Goal: Information Seeking & Learning: Learn about a topic

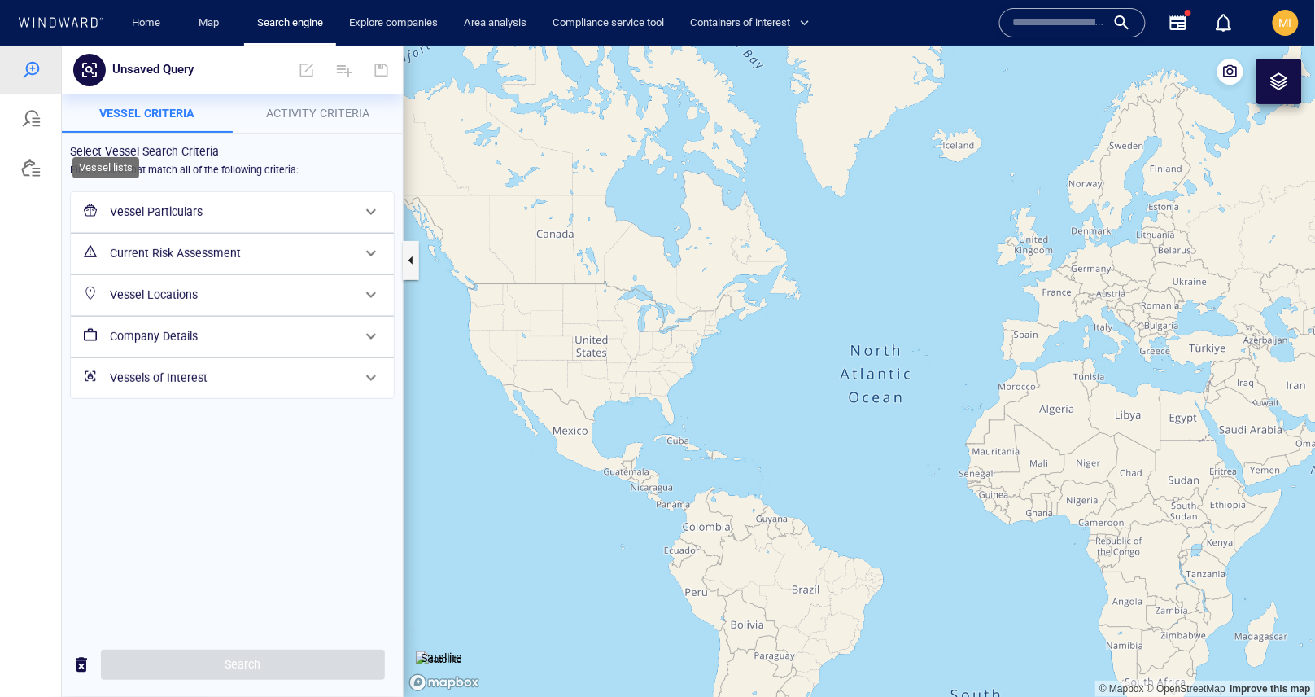
click at [26, 167] on div at bounding box center [31, 167] width 20 height 20
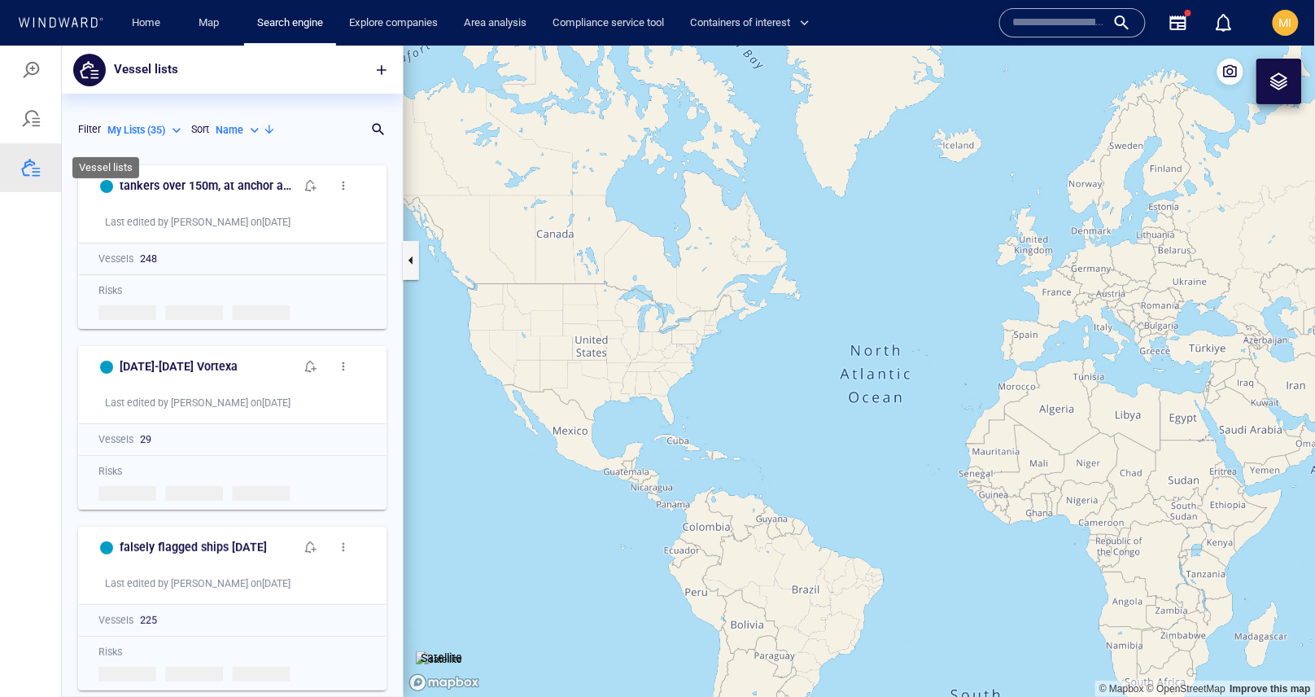
scroll to position [540, 341]
click at [384, 68] on span "button" at bounding box center [382, 69] width 16 height 16
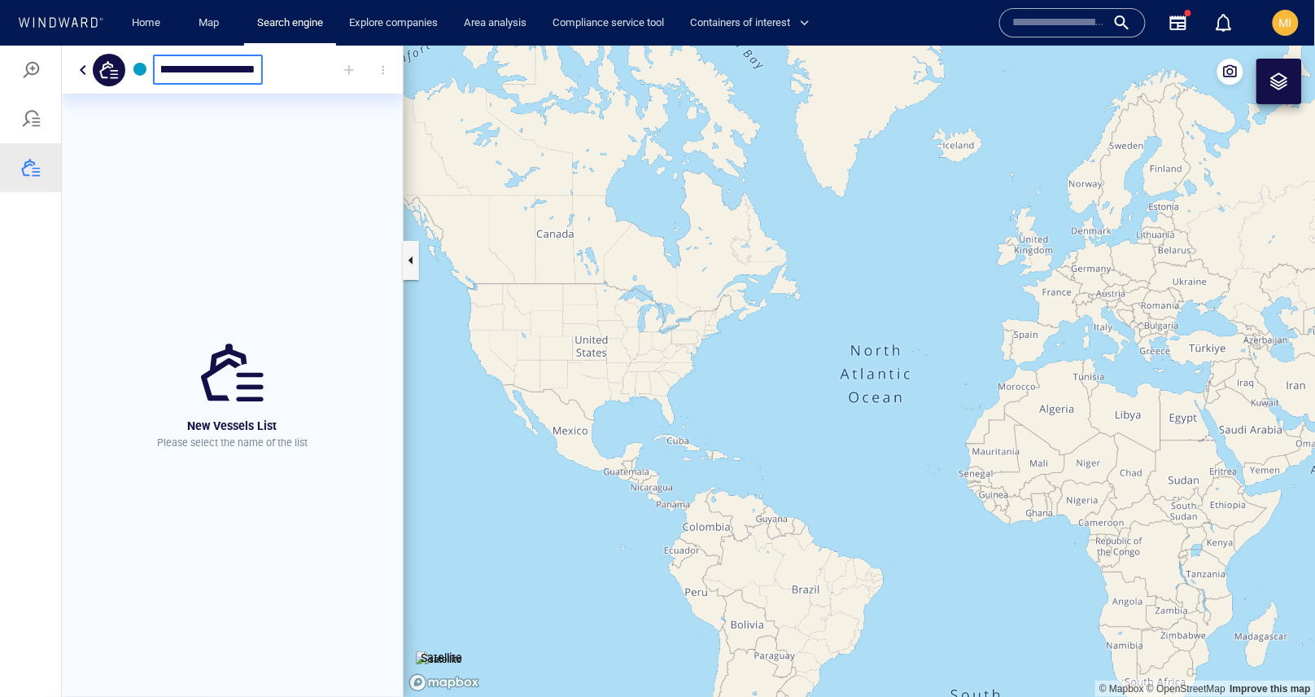
scroll to position [0, 228]
type input "**********"
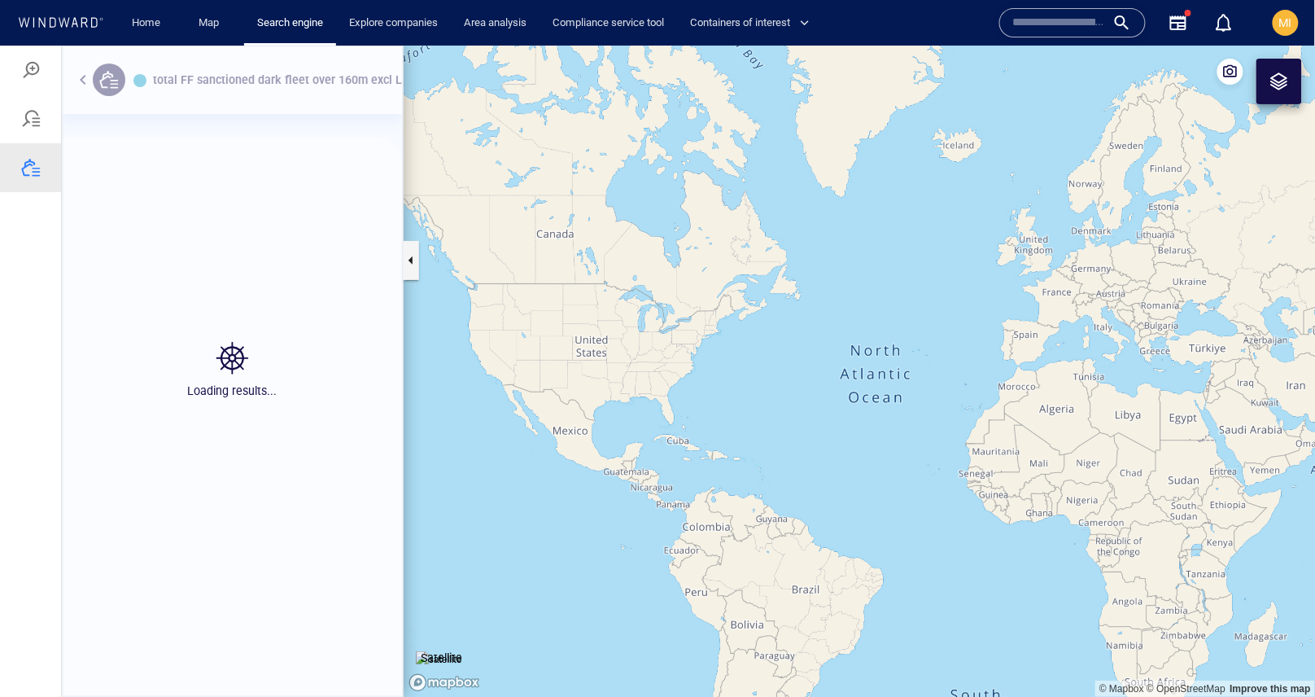
scroll to position [519, 341]
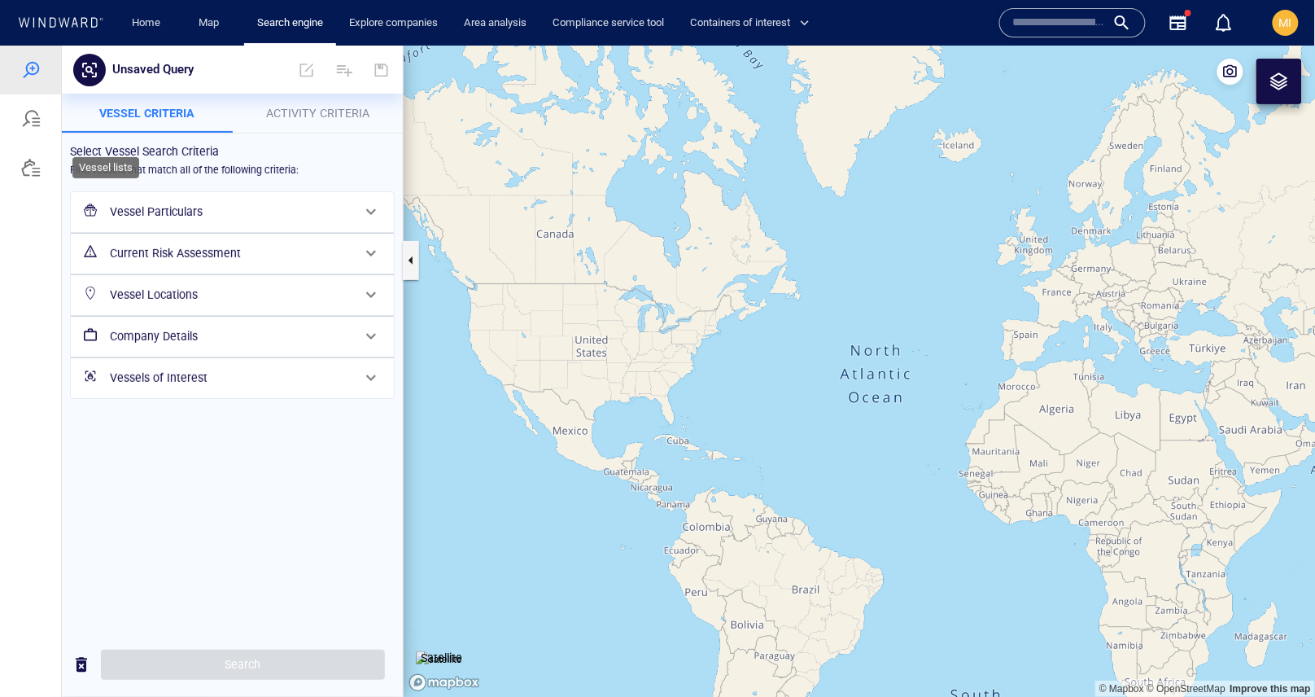
click at [31, 161] on div at bounding box center [31, 167] width 20 height 20
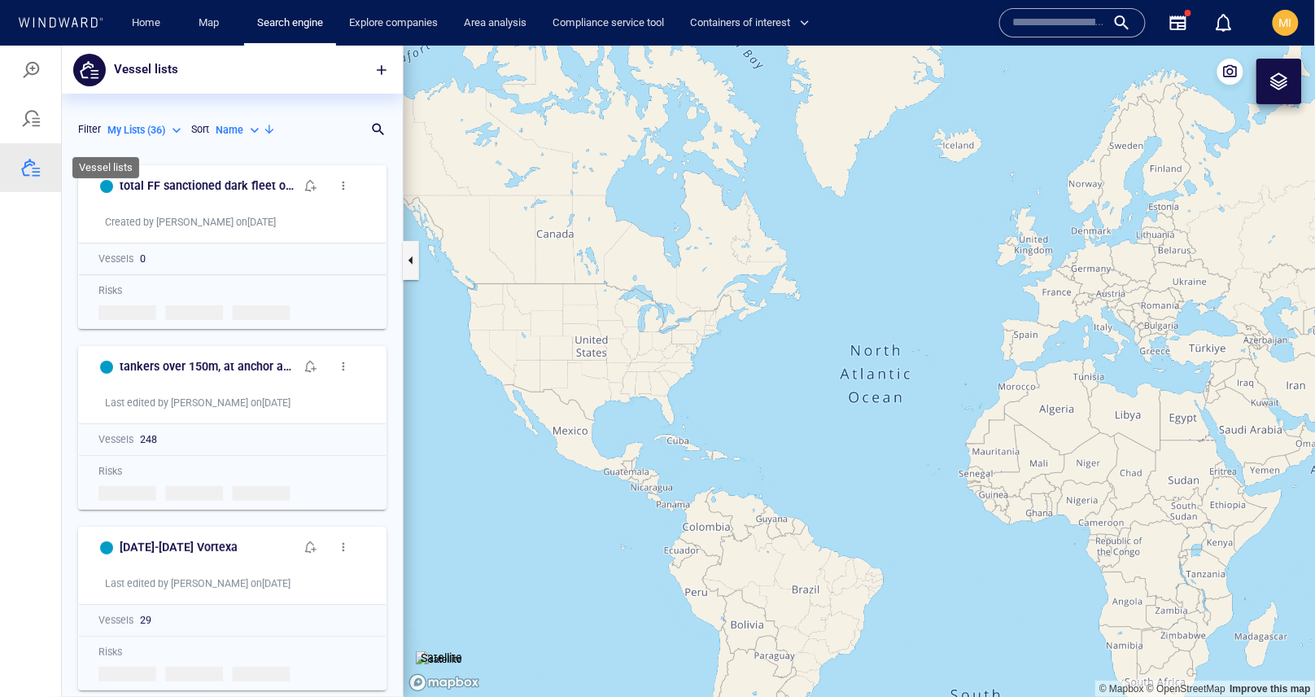
scroll to position [540, 341]
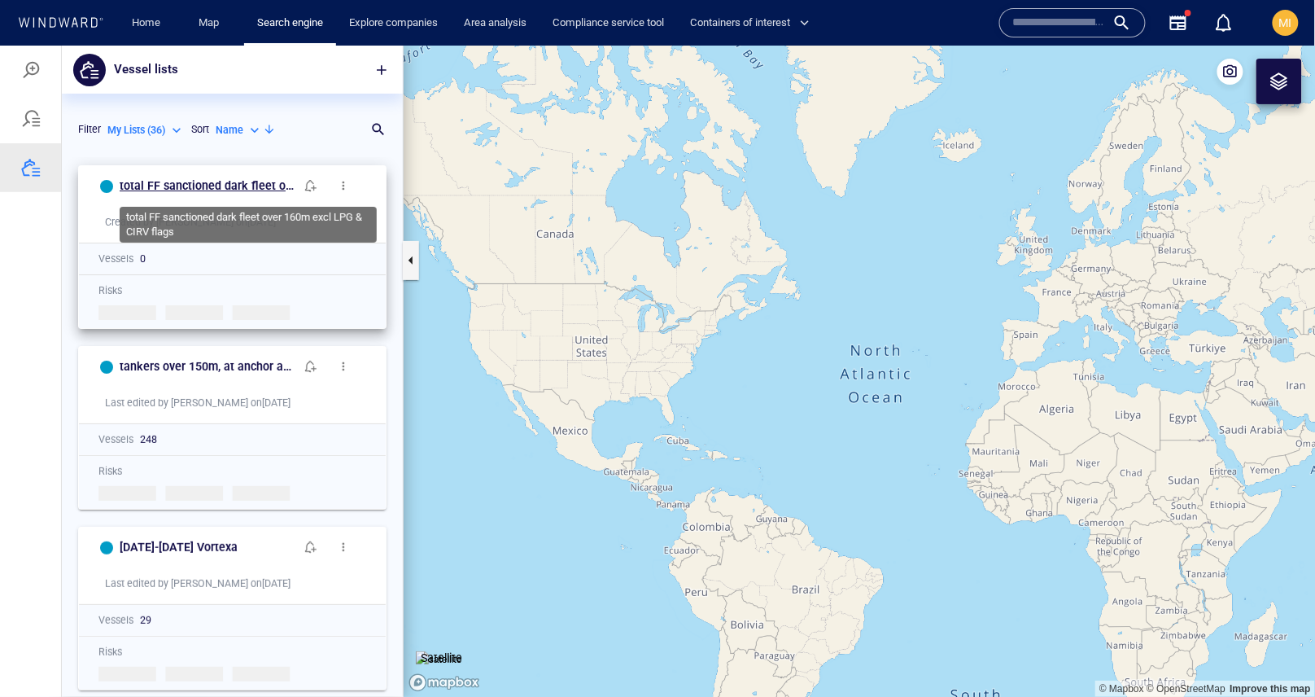
click at [218, 188] on h6 "total FF sanctioned dark fleet over 160m excl LPG & CIRV flags" at bounding box center [207, 185] width 175 height 20
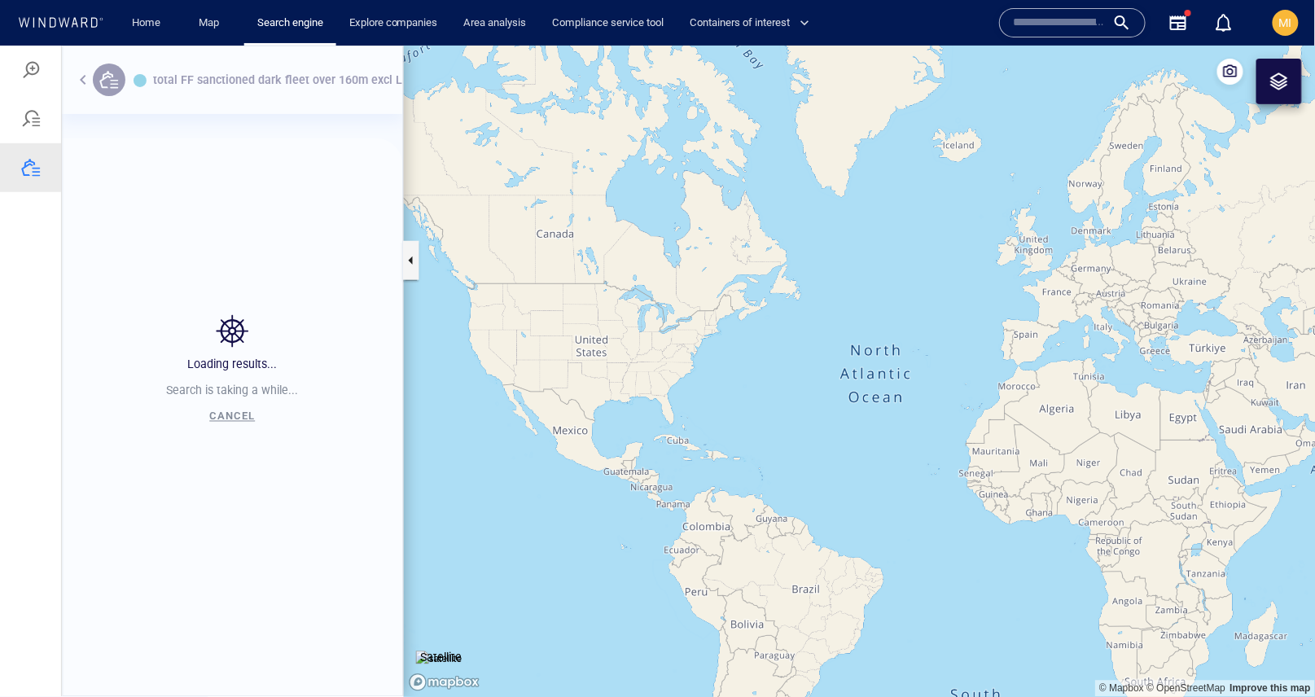
scroll to position [519, 341]
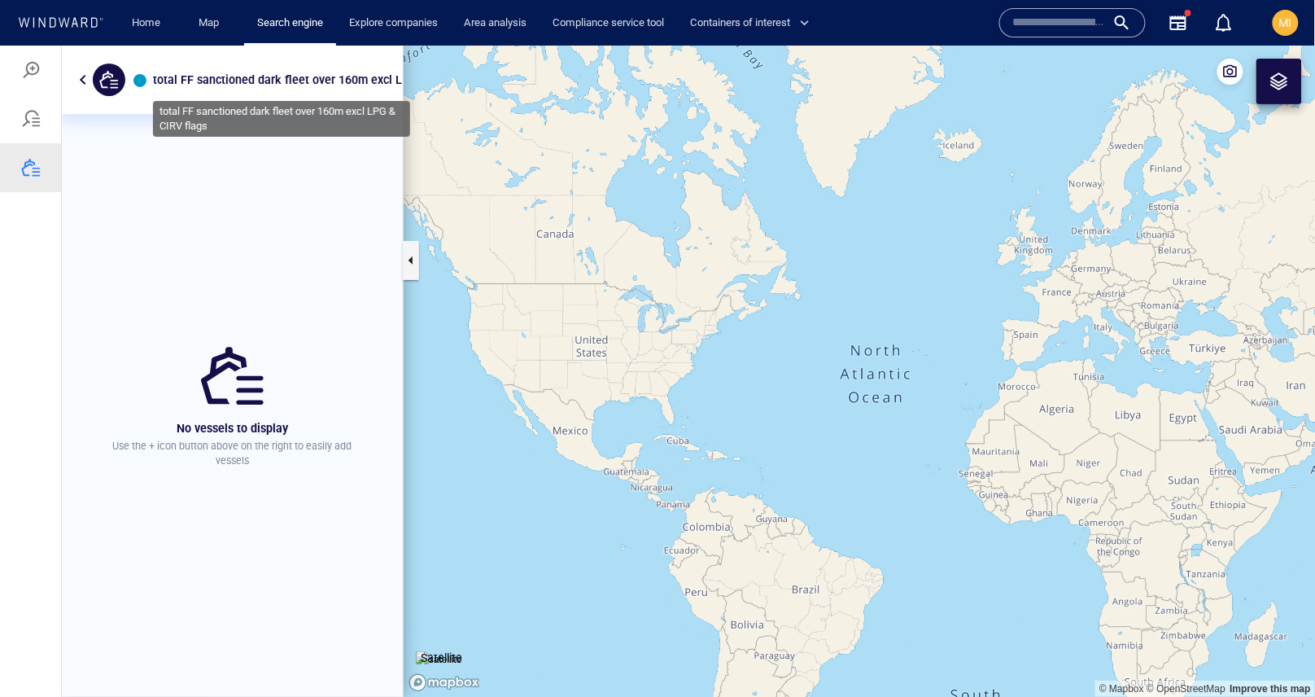
click at [380, 76] on h6 "total FF sanctioned dark fleet over 160m excl LPG & CIRV flags" at bounding box center [302, 79] width 299 height 20
